Goal: Task Accomplishment & Management: Manage account settings

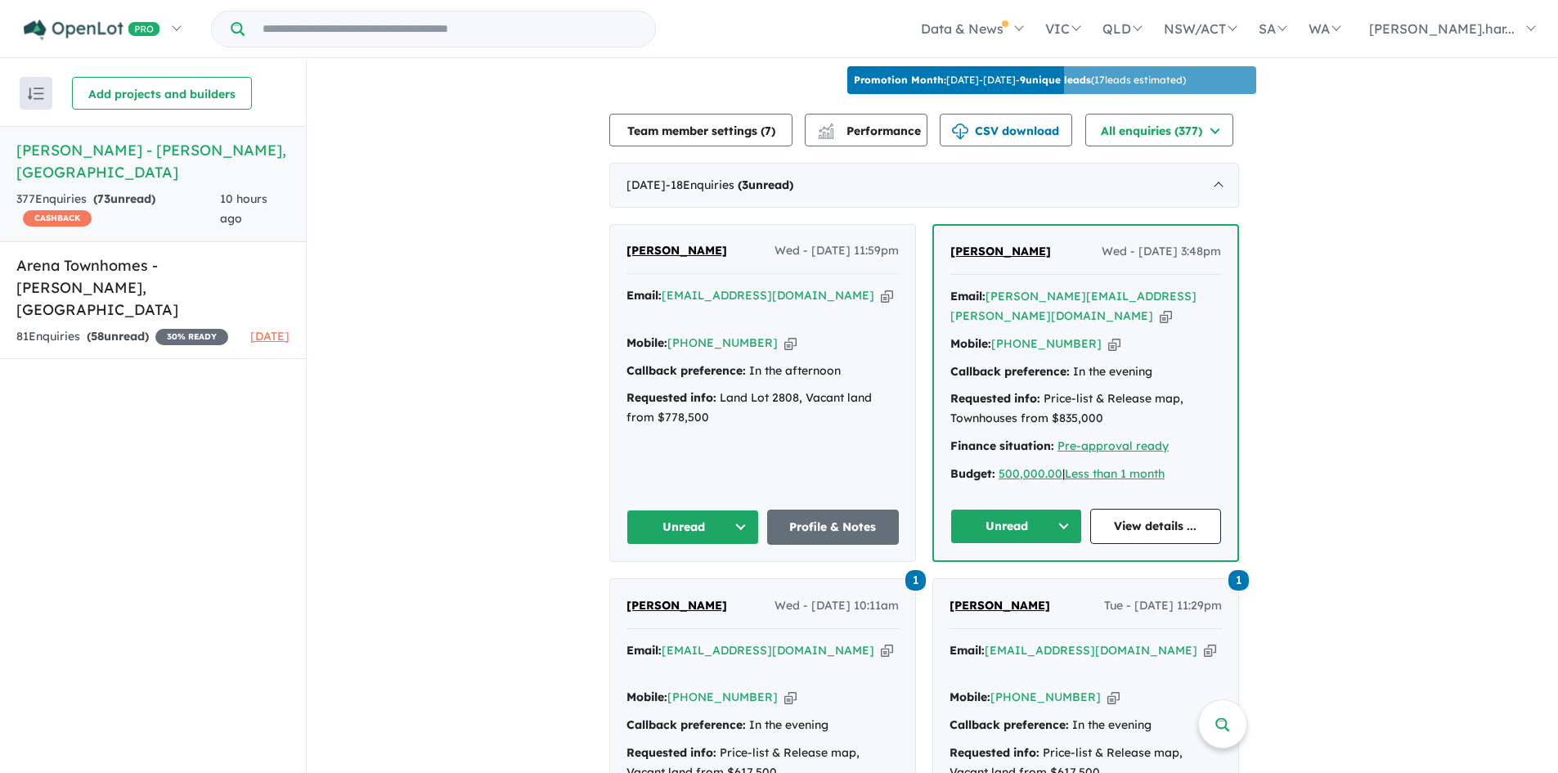
scroll to position [601, 0]
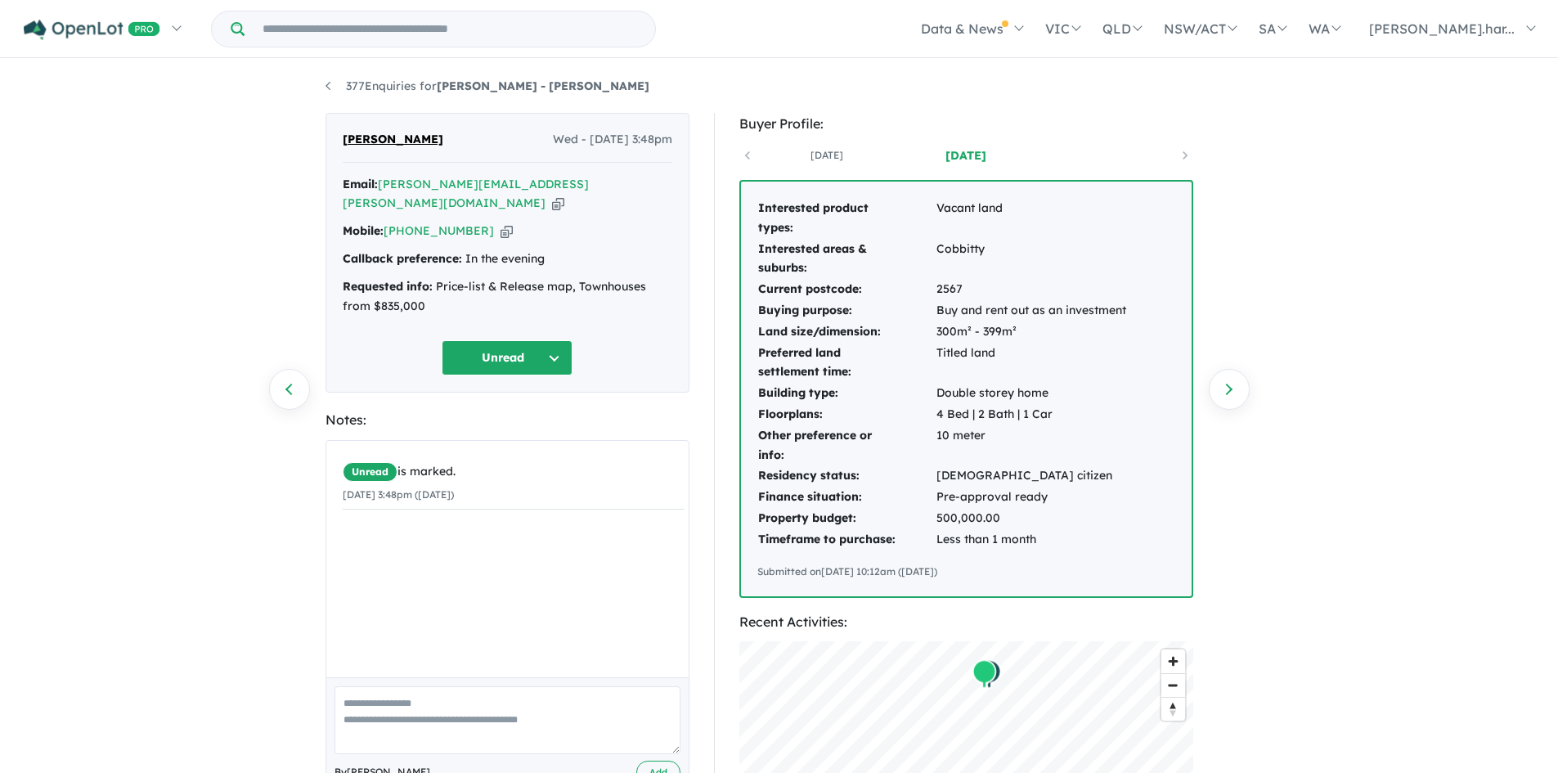
click at [428, 736] on div "By Erin Harris Add" at bounding box center [507, 734] width 362 height 115
click at [393, 698] on textarea at bounding box center [507, 720] width 346 height 68
type textarea "**********"
click at [650, 760] on button "Add" at bounding box center [658, 772] width 44 height 24
click at [531, 340] on button "Unread" at bounding box center [507, 357] width 131 height 35
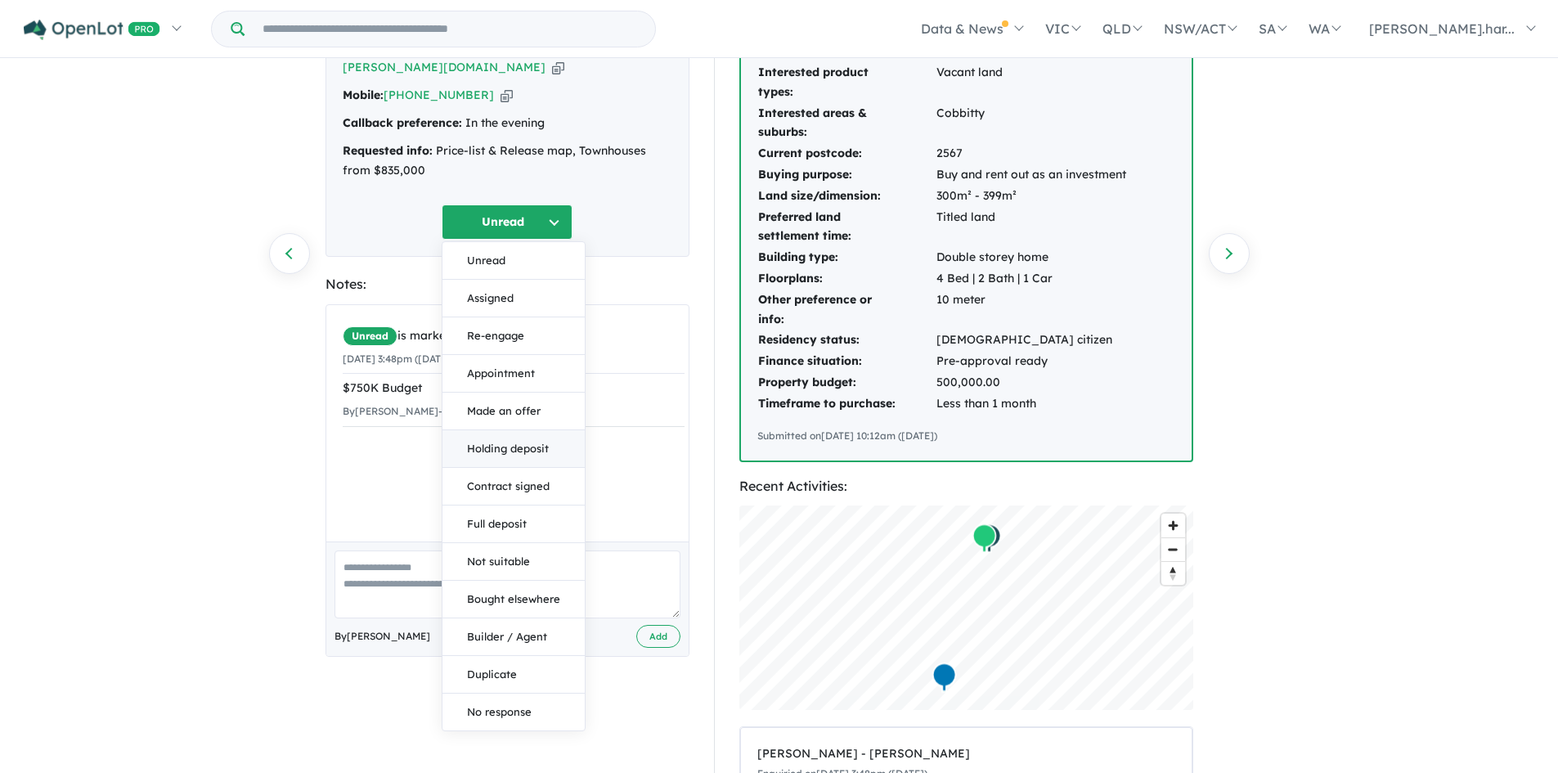
scroll to position [159, 0]
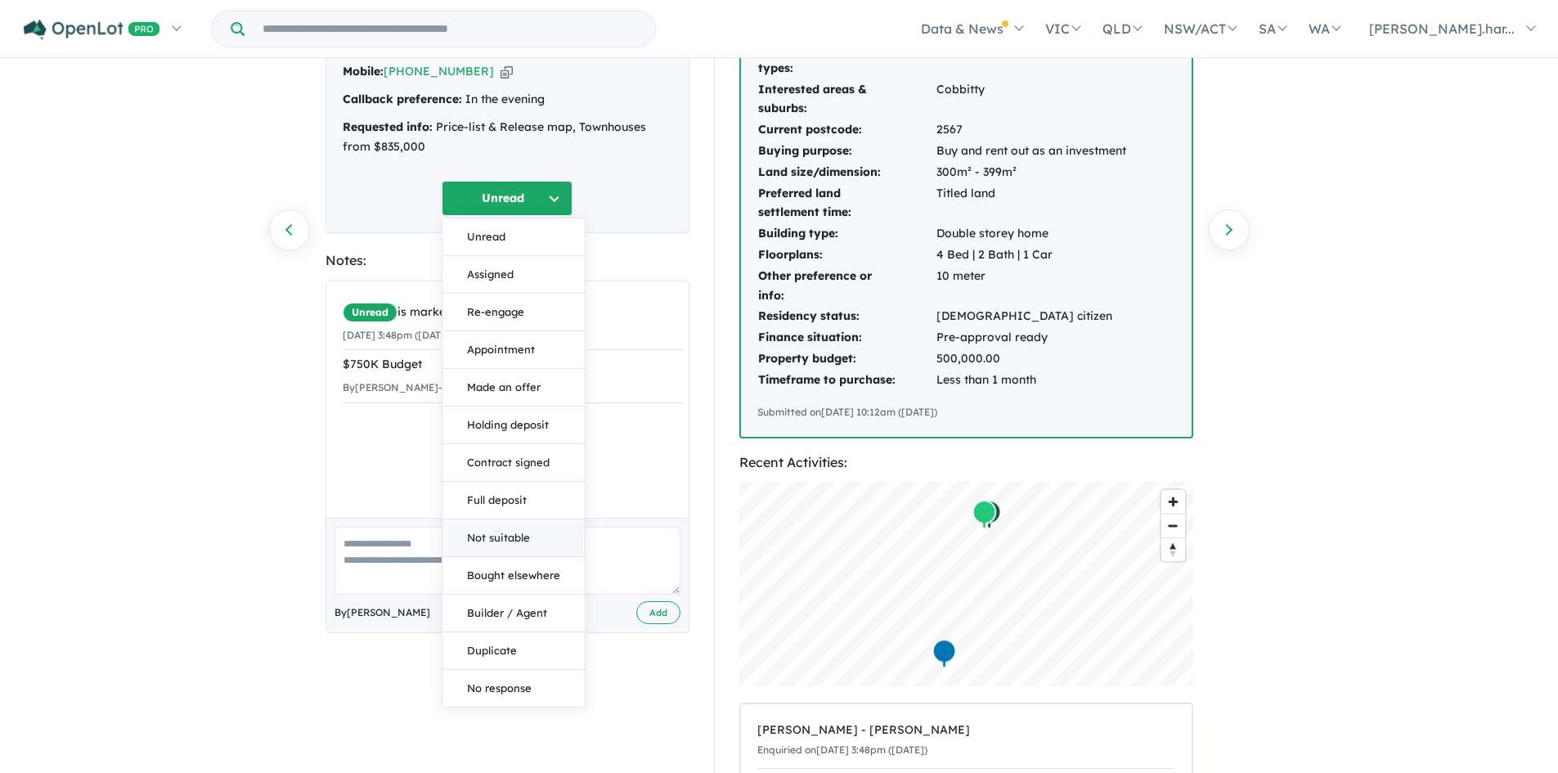
click at [512, 519] on button "Not suitable" at bounding box center [513, 538] width 142 height 38
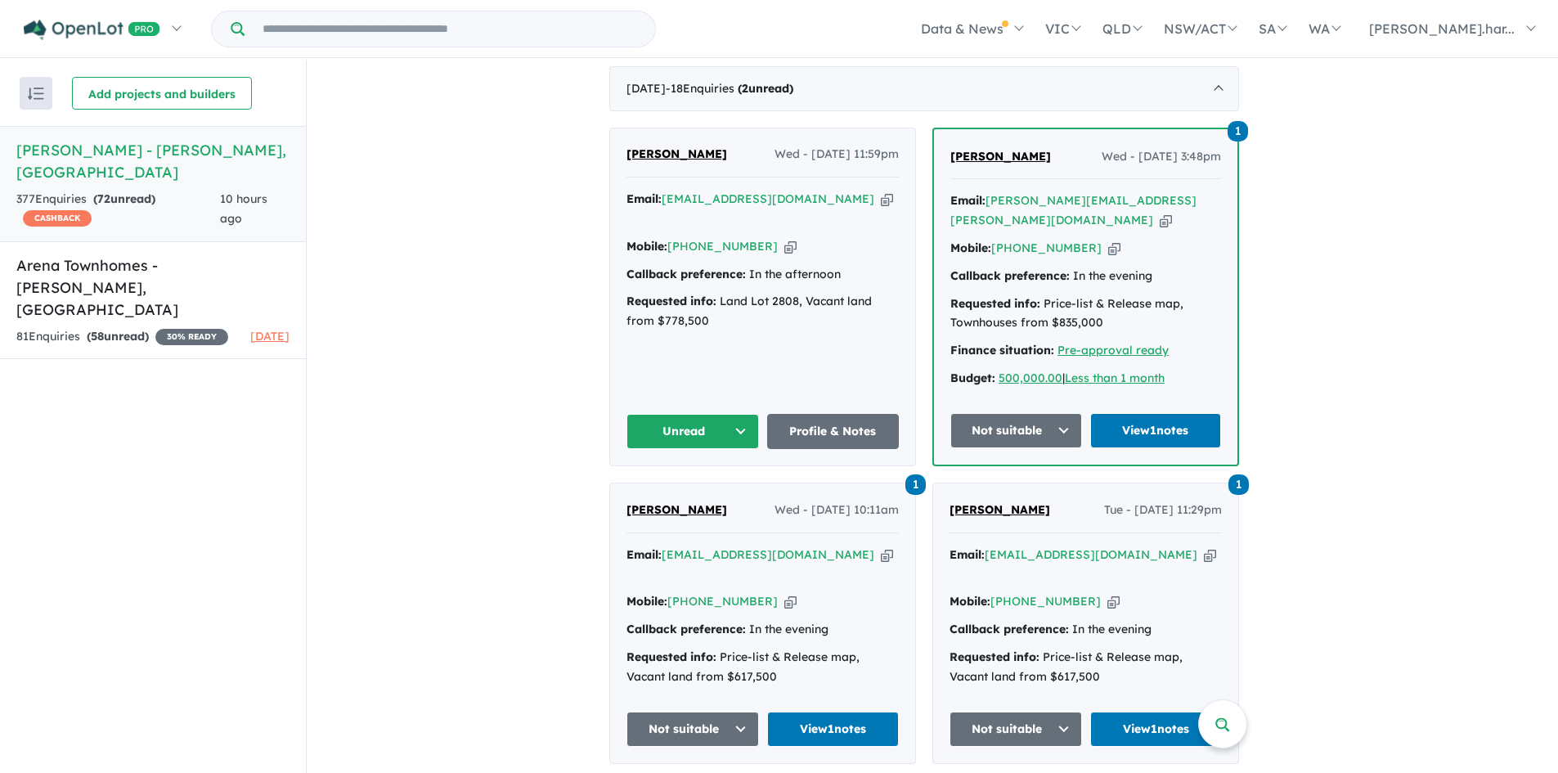
scroll to position [666, 0]
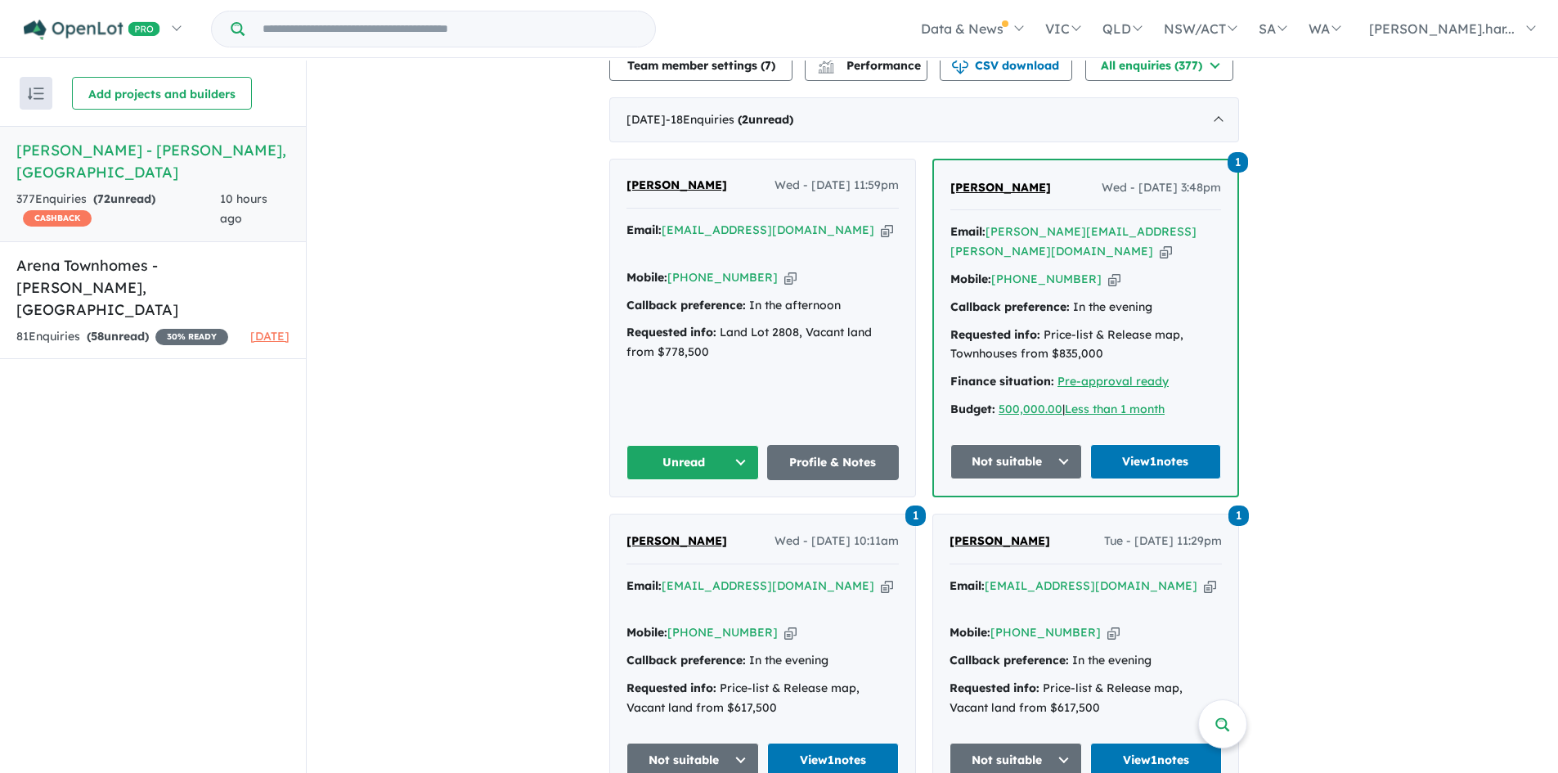
click at [729, 445] on button "Unread" at bounding box center [692, 462] width 132 height 35
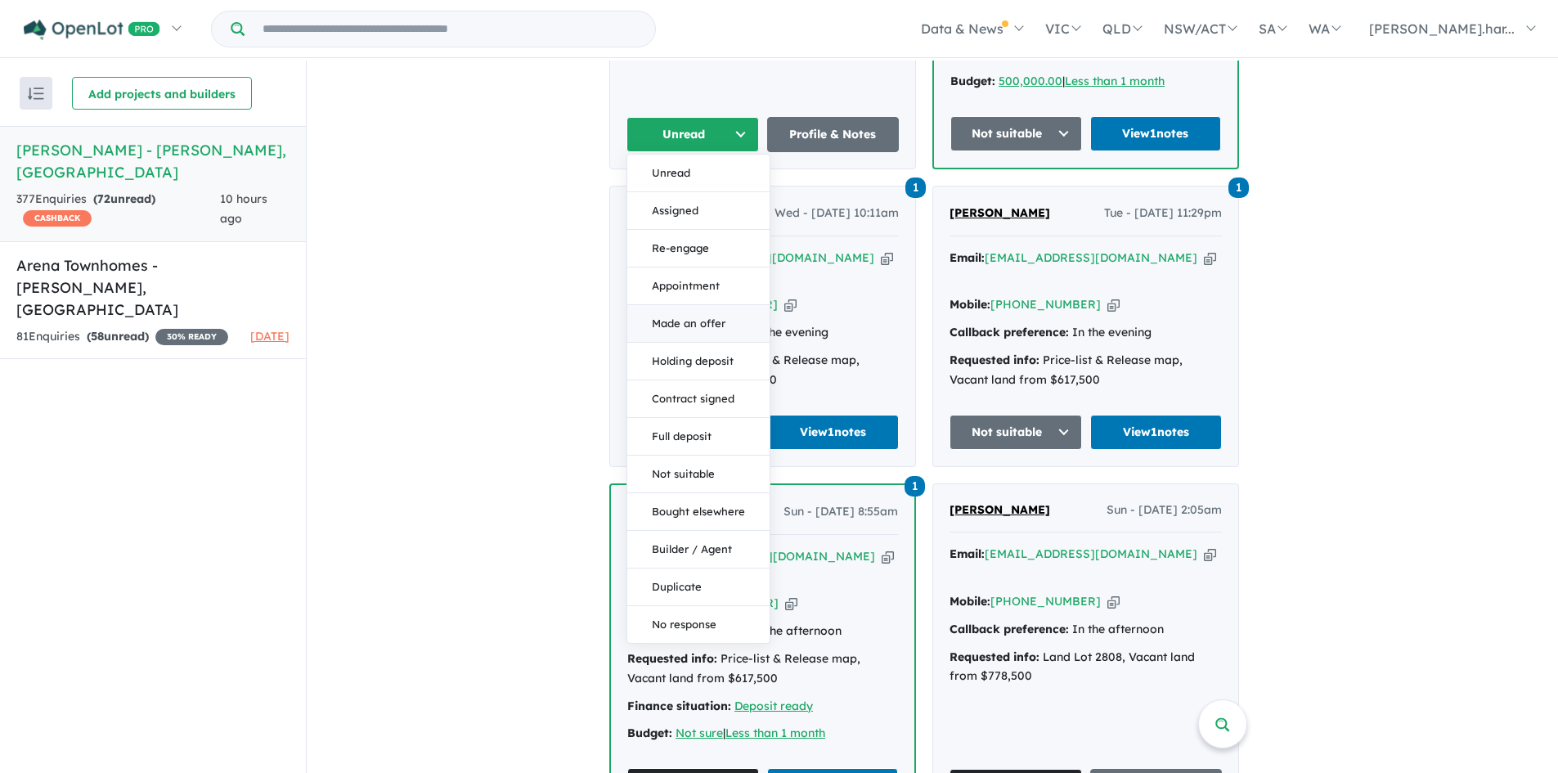
scroll to position [994, 0]
click at [720, 605] on button "No response" at bounding box center [698, 623] width 142 height 37
